Goal: Navigation & Orientation: Find specific page/section

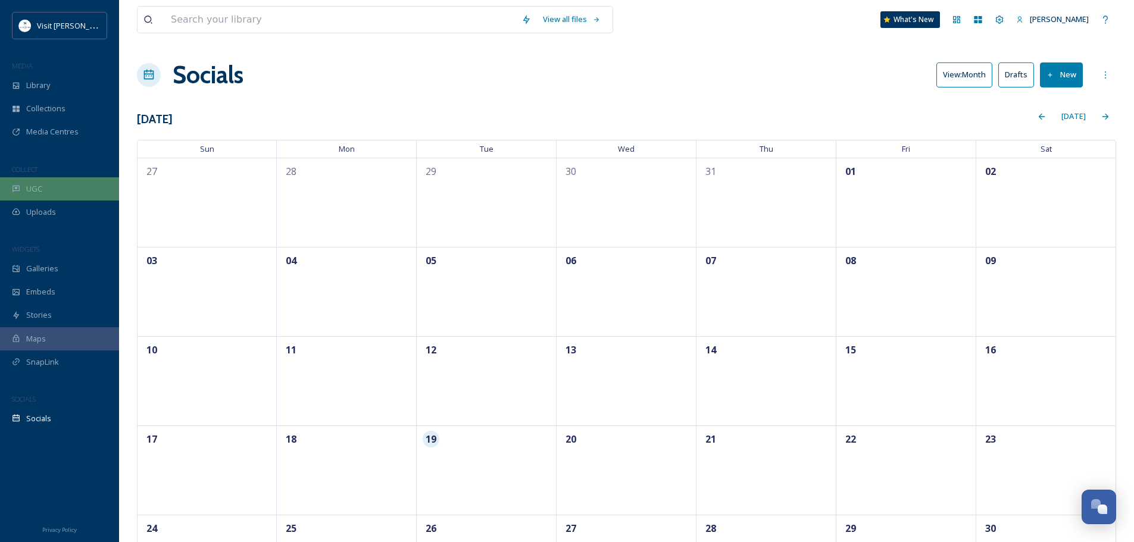
click at [46, 185] on div "UGC" at bounding box center [59, 188] width 119 height 23
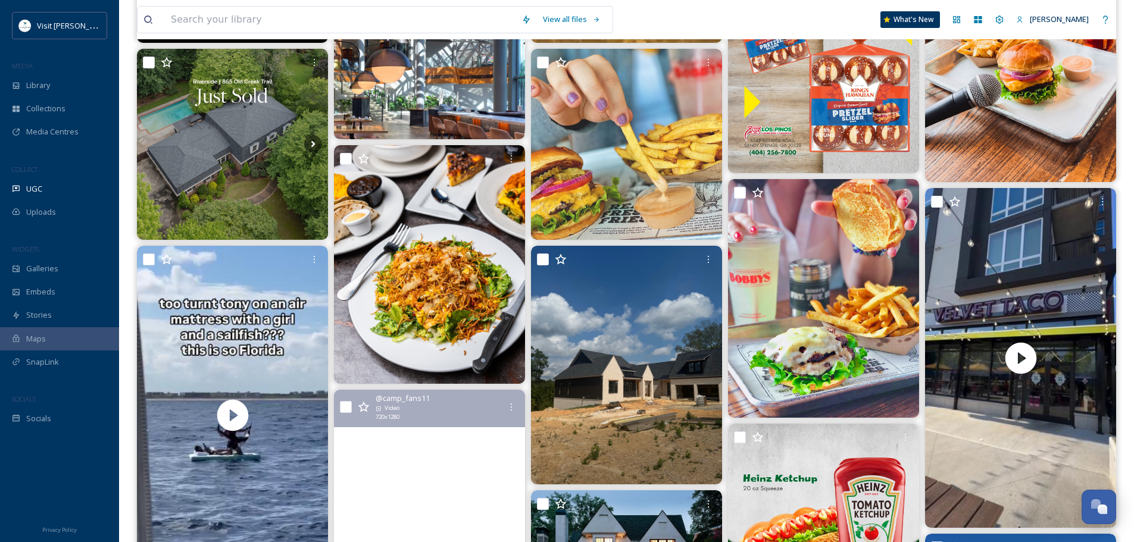
scroll to position [476, 0]
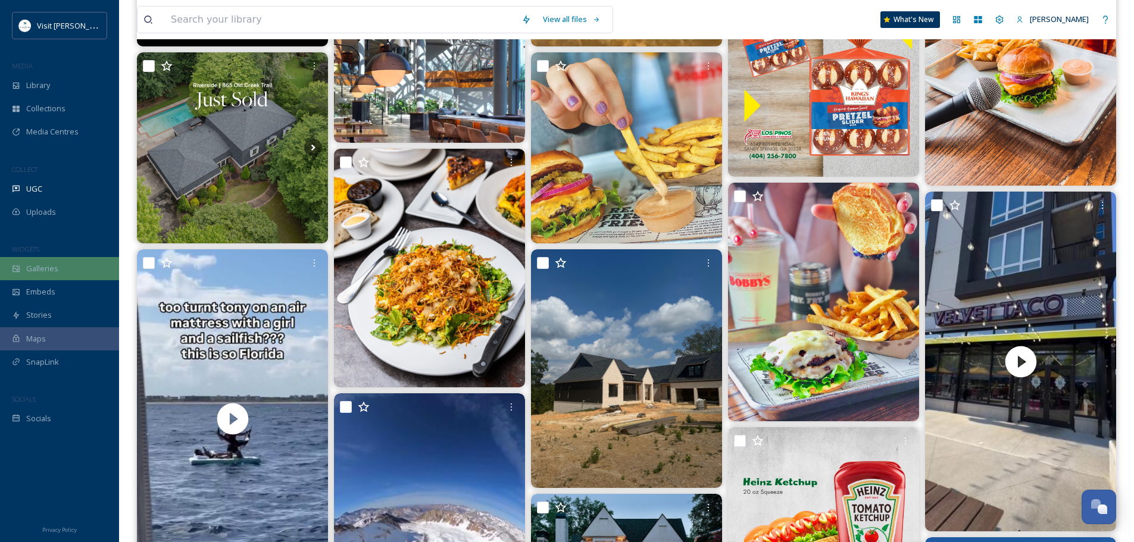
click at [22, 266] on div "Galleries" at bounding box center [59, 268] width 119 height 23
